Goal: Information Seeking & Learning: Learn about a topic

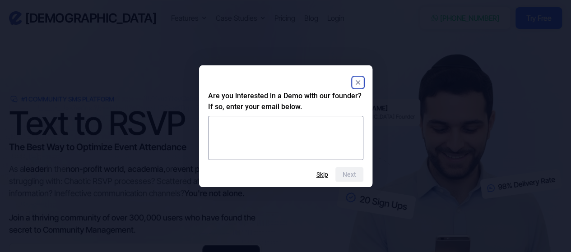
click at [353, 83] on rect "Close" at bounding box center [357, 82] width 11 height 11
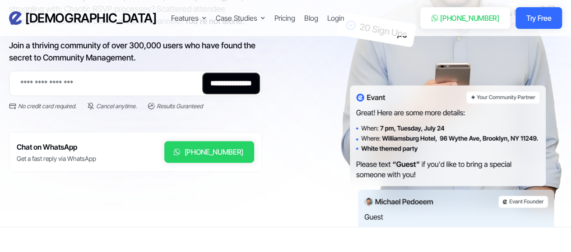
scroll to position [226, 0]
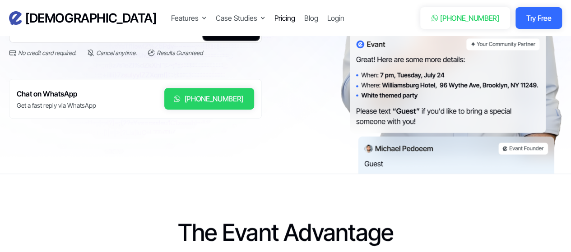
click at [274, 18] on div "Pricing" at bounding box center [284, 18] width 21 height 11
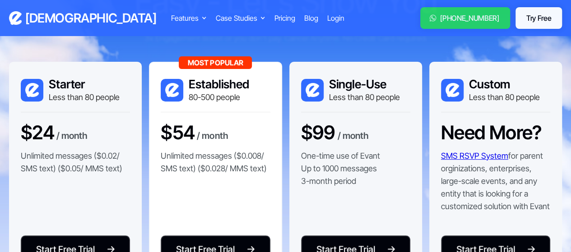
scroll to position [135, 0]
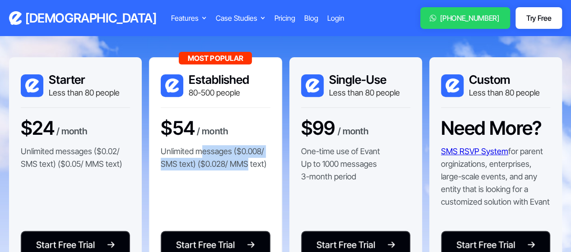
drag, startPoint x: 201, startPoint y: 150, endPoint x: 247, endPoint y: 166, distance: 48.9
click at [247, 166] on p "Unlimited messages ($0.008/ SMS text) ($0.028/ MMS text)" at bounding box center [215, 157] width 109 height 25
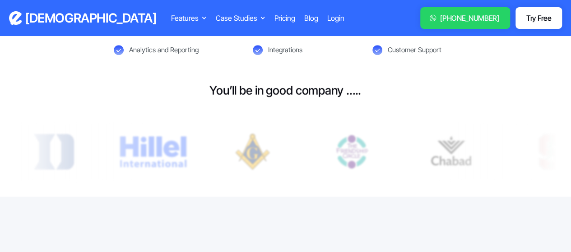
scroll to position [496, 0]
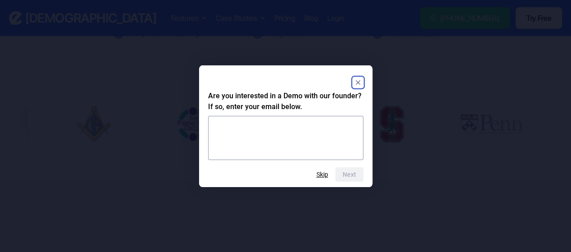
click at [365, 85] on div "Are you interested in a Demo with our founder? If so, enter your email below. N…" at bounding box center [285, 126] width 173 height 122
click at [356, 82] on rect "Close" at bounding box center [357, 82] width 11 height 11
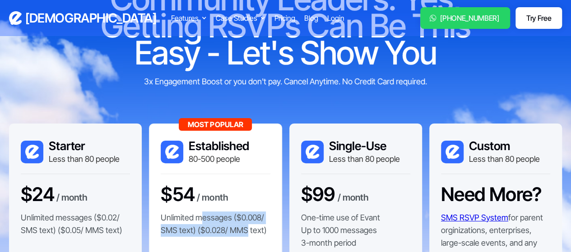
scroll to position [0, 0]
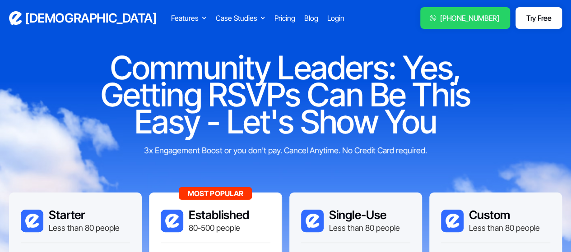
click at [54, 17] on h3 "[DEMOGRAPHIC_DATA]" at bounding box center [90, 18] width 131 height 16
